Goal: Information Seeking & Learning: Check status

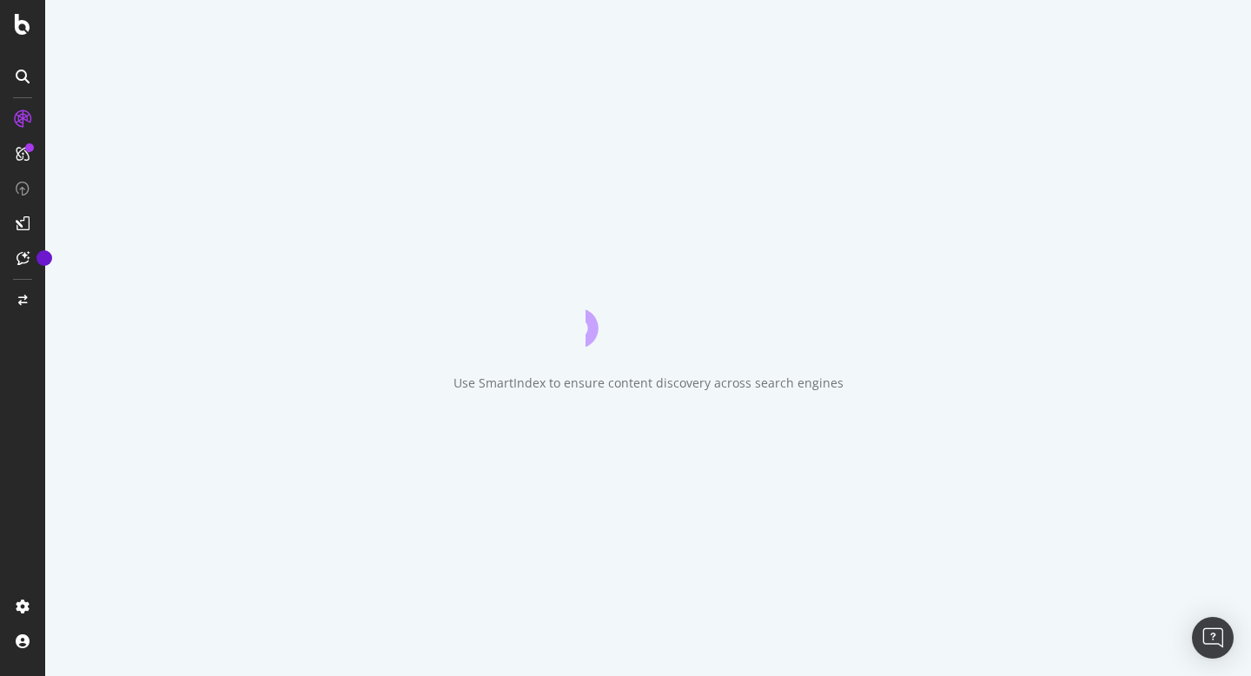
click at [8, 675] on icon "close toast" at bounding box center [4, 683] width 8 height 15
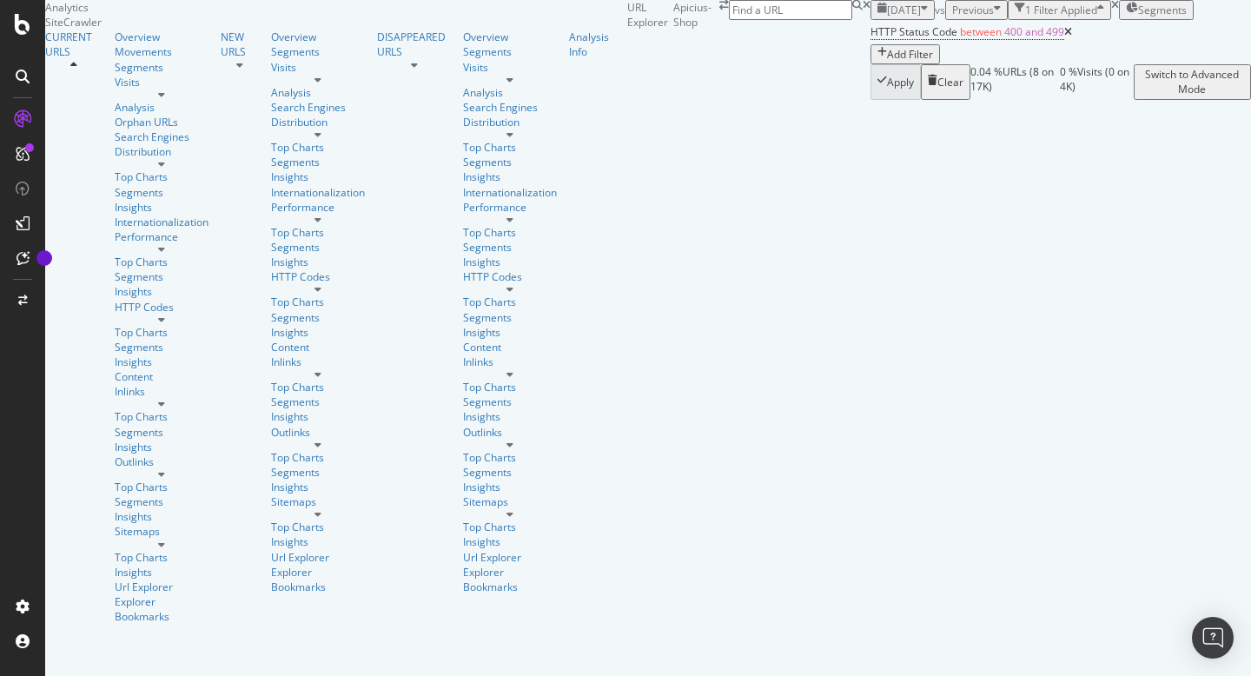
scroll to position [66, 0]
click at [921, 17] on div "button" at bounding box center [924, 10] width 7 height 15
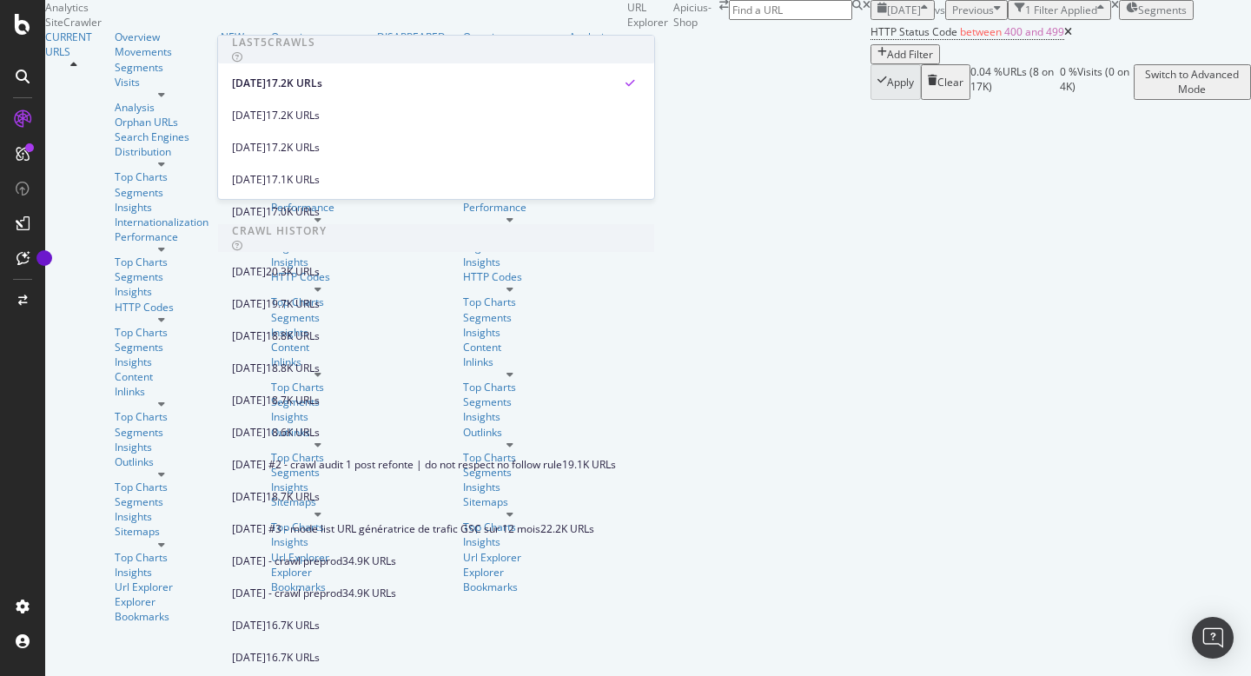
click at [885, 62] on div "HTTP Status Code between 400 and 499 Add Filter" at bounding box center [1061, 42] width 381 height 44
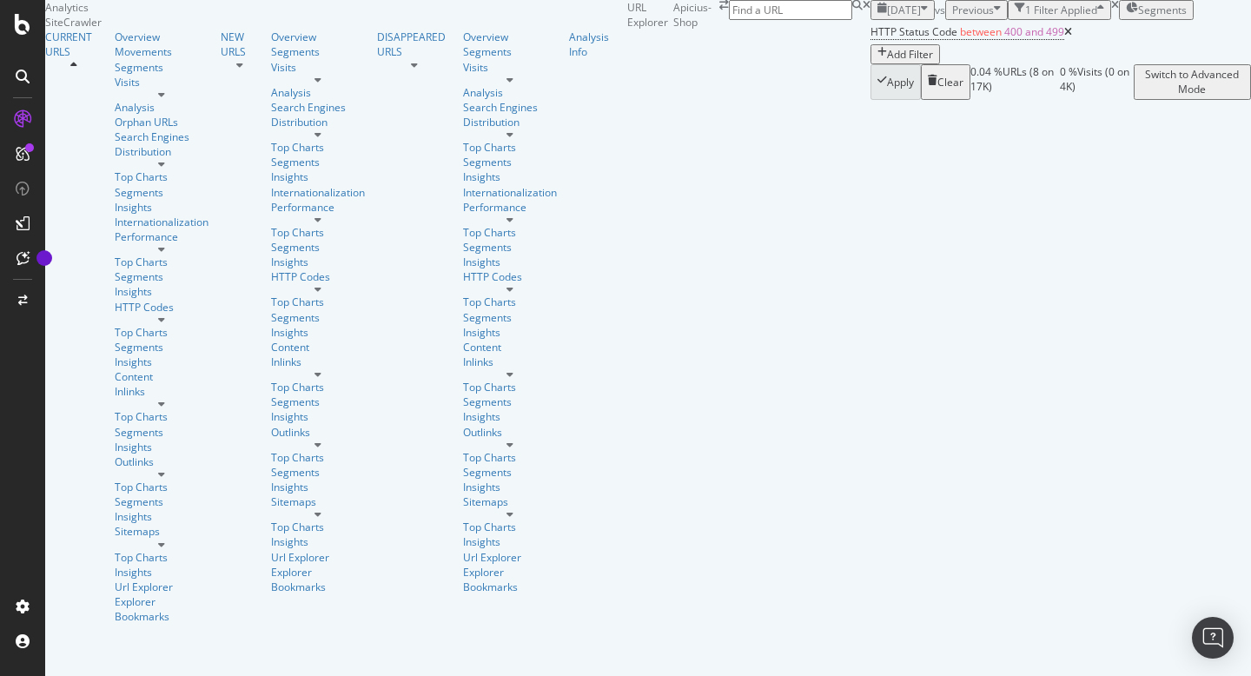
scroll to position [0, 653]
